Goal: Information Seeking & Learning: Find specific page/section

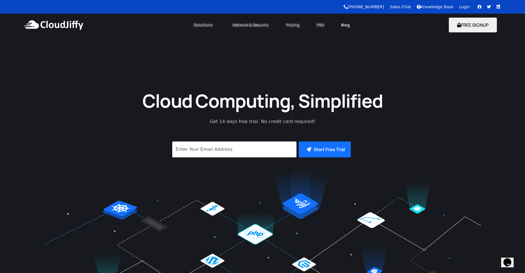
click at [345, 27] on link "Blog" at bounding box center [345, 25] width 26 height 12
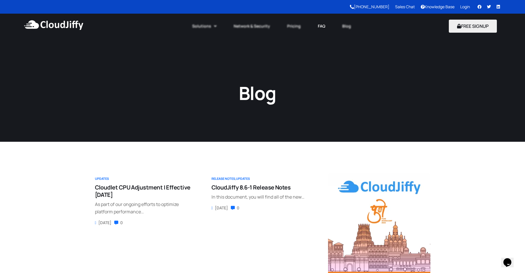
click at [320, 28] on link "FAQ" at bounding box center [321, 26] width 24 height 12
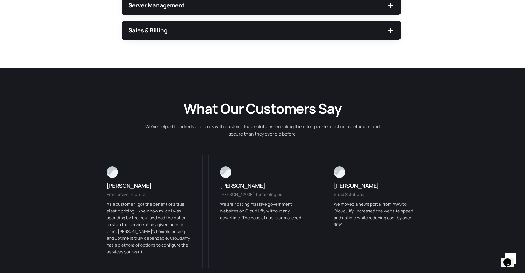
scroll to position [358, 0]
